Goal: Transaction & Acquisition: Purchase product/service

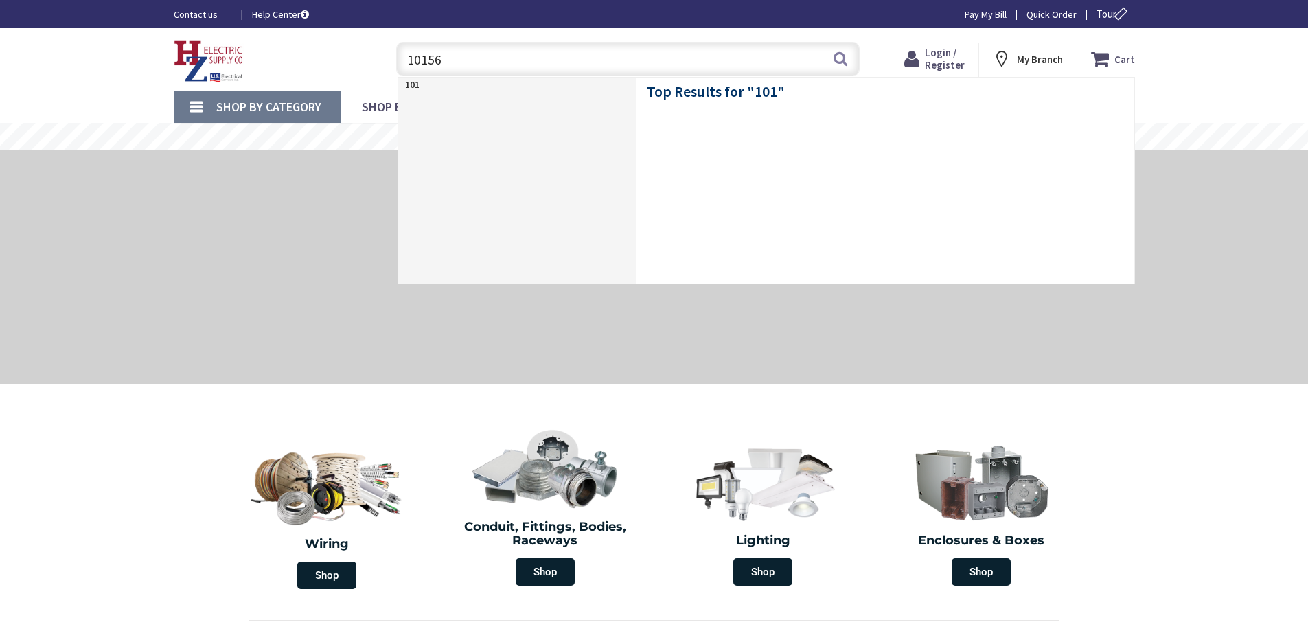
type input "101568"
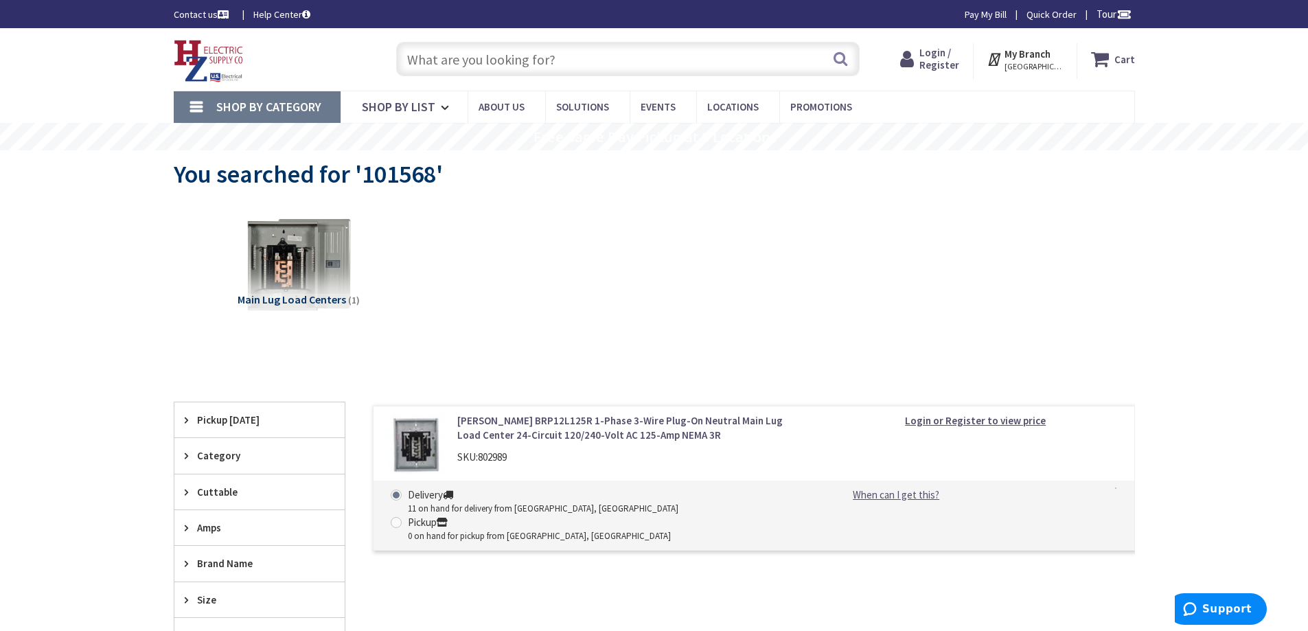
click at [564, 62] on input "text" at bounding box center [627, 59] width 463 height 34
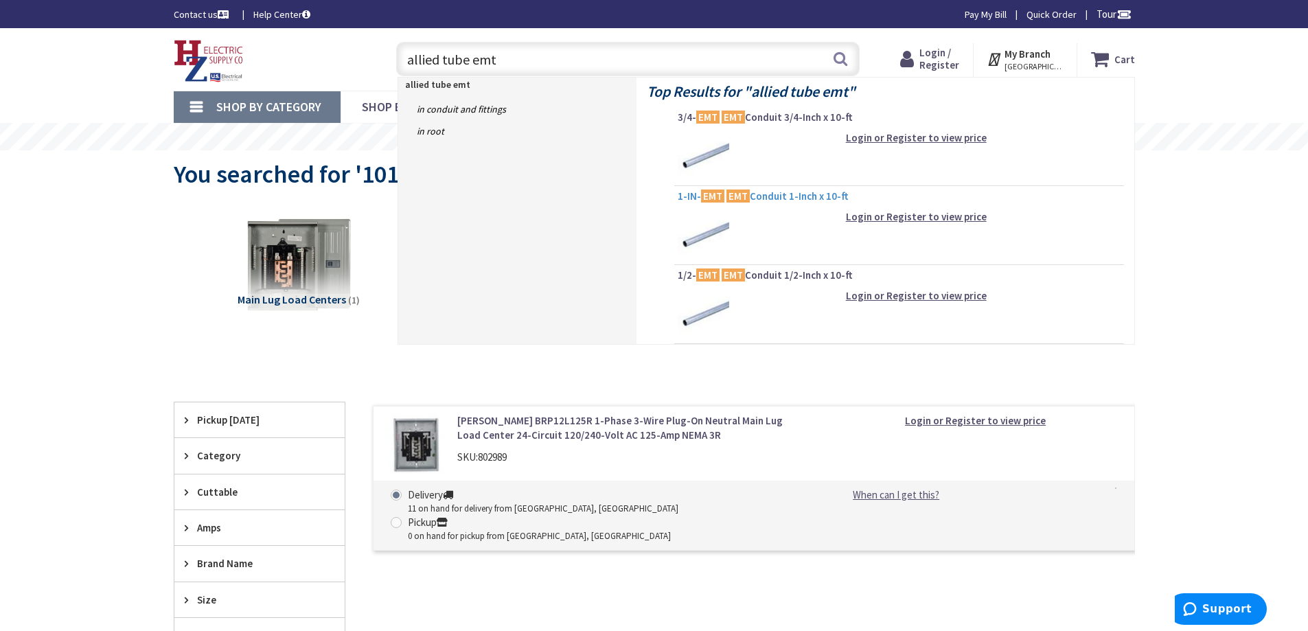
type input "allied tube emt"
click at [773, 196] on span "1-IN- EMT EMT Conduit 1-Inch x 10-ft" at bounding box center [899, 196] width 443 height 14
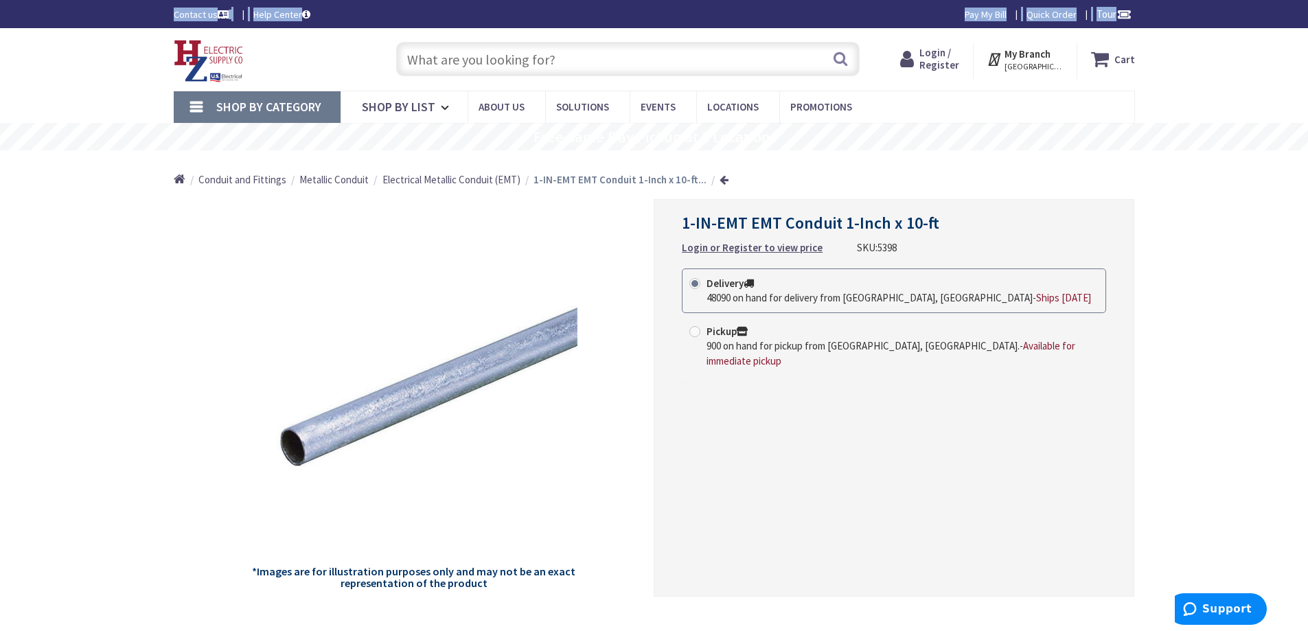
drag, startPoint x: 0, startPoint y: 85, endPoint x: -8, endPoint y: 22, distance: 63.6
drag, startPoint x: 679, startPoint y: 225, endPoint x: 747, endPoint y: 230, distance: 68.1
click at [747, 230] on div "1-IN-EMT EMT Conduit 1-Inch x 10-ft Login or Register to view price SKU: 5398 T…" at bounding box center [894, 398] width 481 height 398
copy span "1-IN-EMT"
